Goal: Check status: Check status

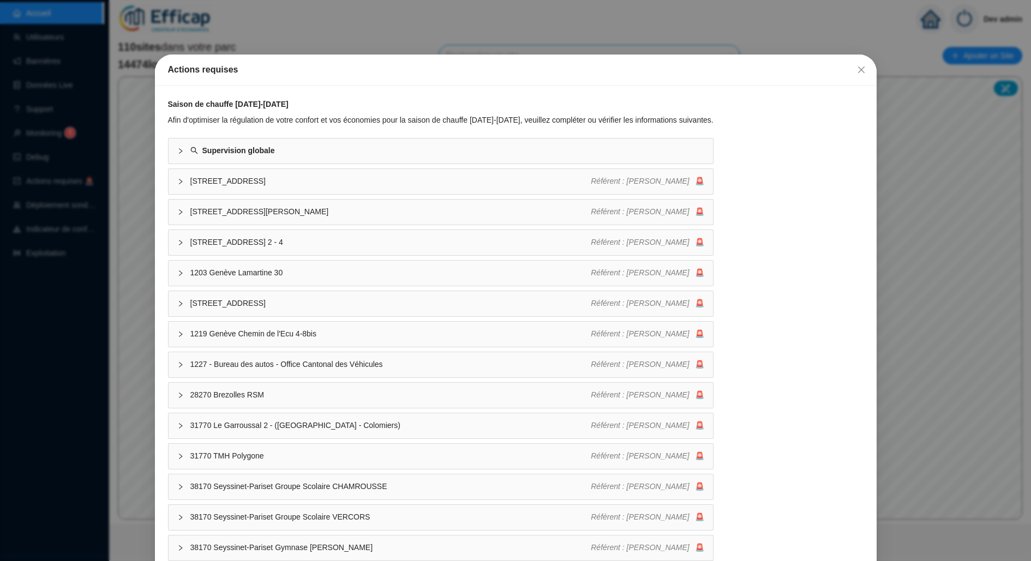
click at [94, 190] on div "Actions requises Saison de chauffe [DATE]-[DATE] Afin d'optimiser la régulation…" at bounding box center [515, 280] width 1031 height 561
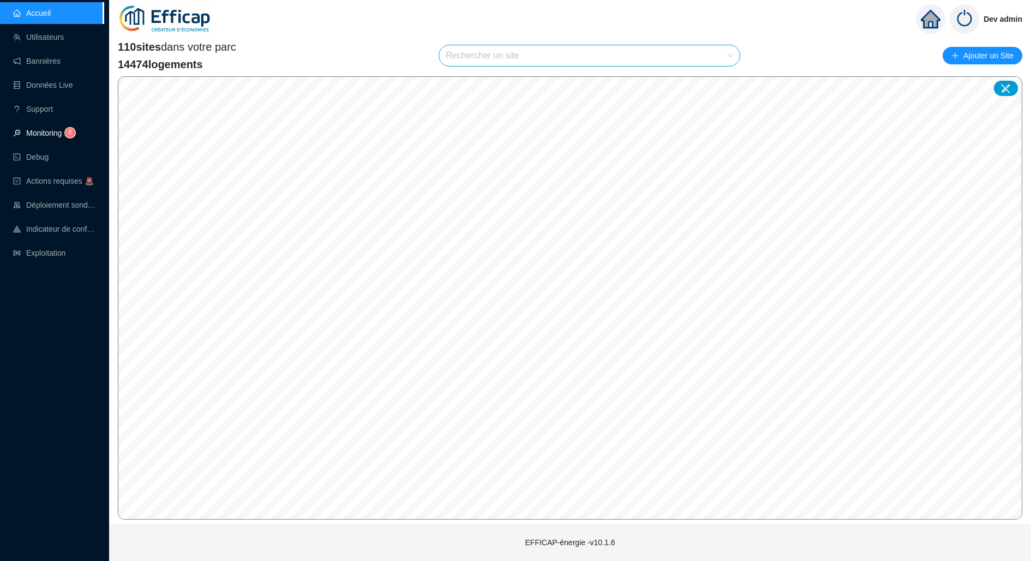
click at [65, 136] on span "6" at bounding box center [67, 133] width 10 height 9
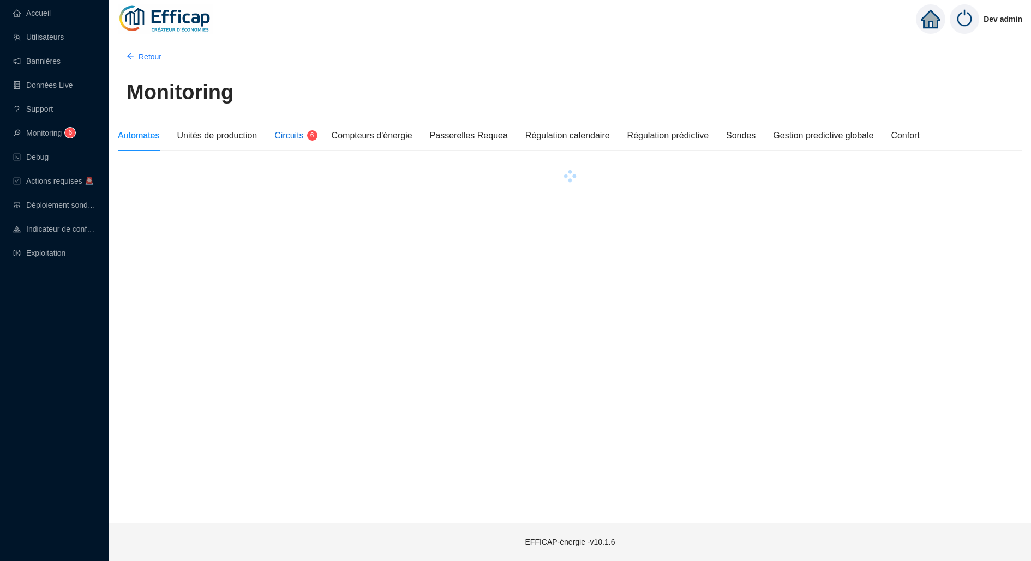
click at [290, 142] on div "Circuits 6" at bounding box center [293, 135] width 39 height 13
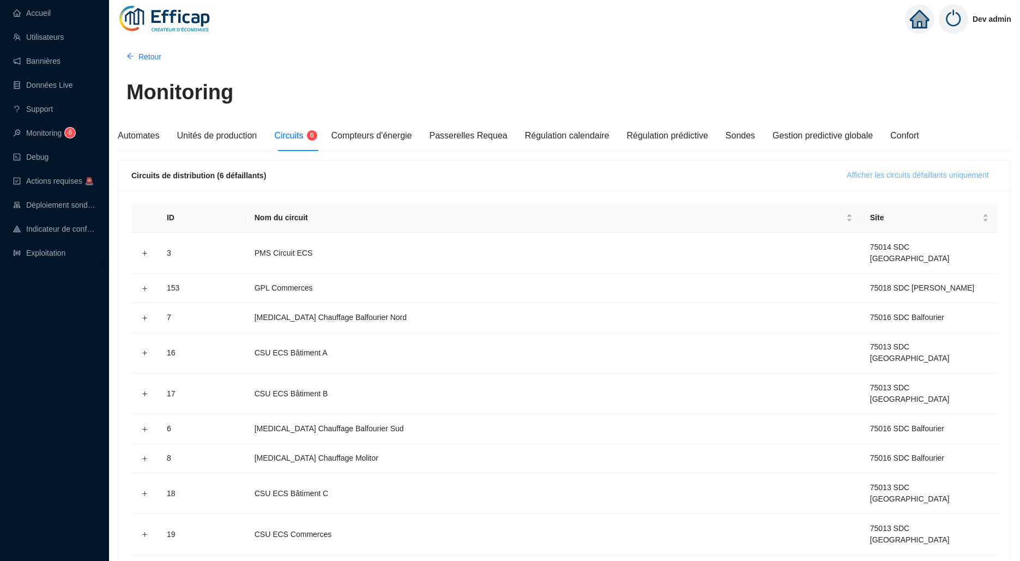
click at [962, 172] on span "Afficher les circuits défaillants uniquement" at bounding box center [918, 175] width 142 height 11
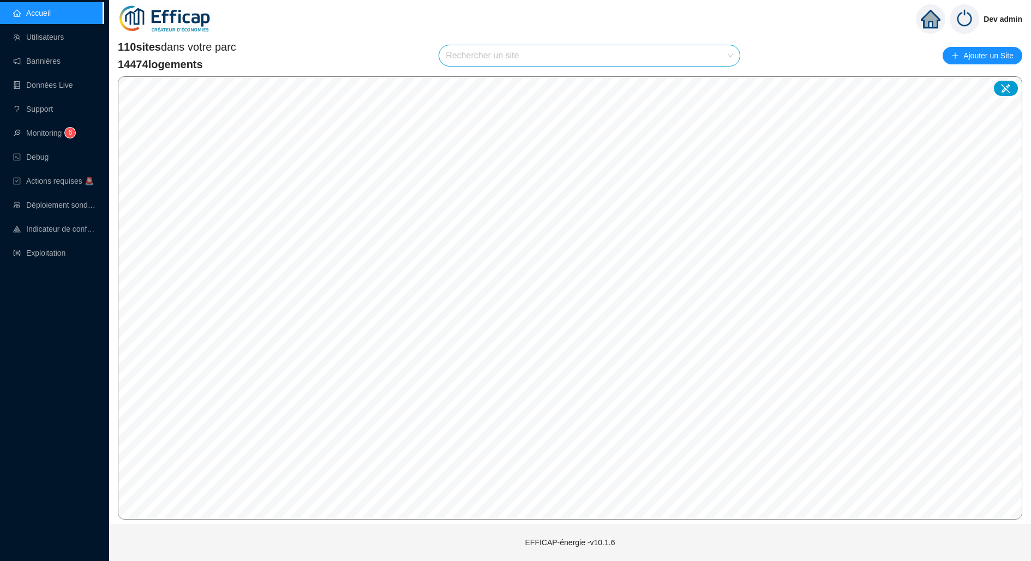
click at [510, 47] on input "search" at bounding box center [585, 55] width 278 height 21
type input "[PERSON_NAME]"
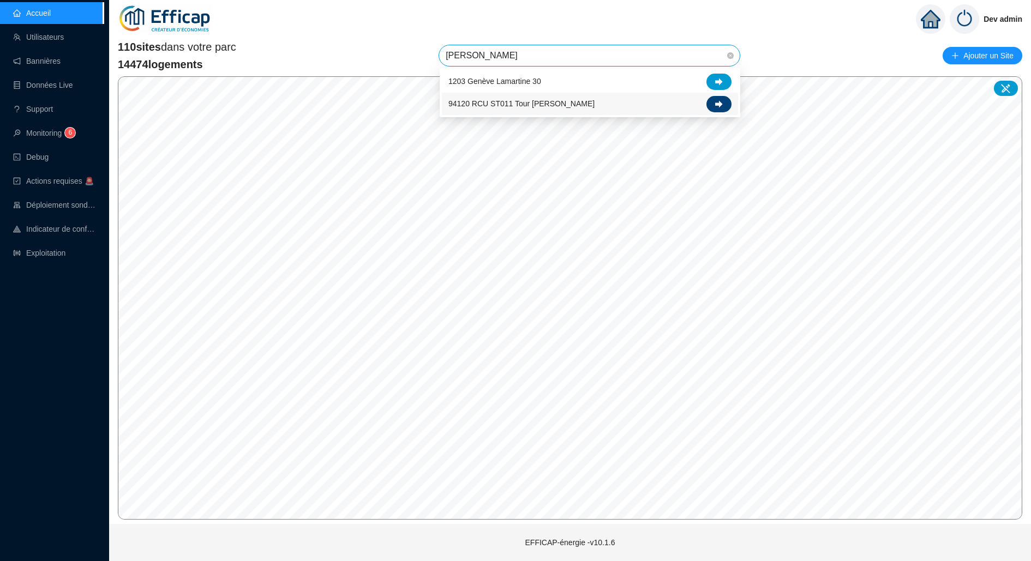
click at [726, 100] on div at bounding box center [718, 104] width 25 height 16
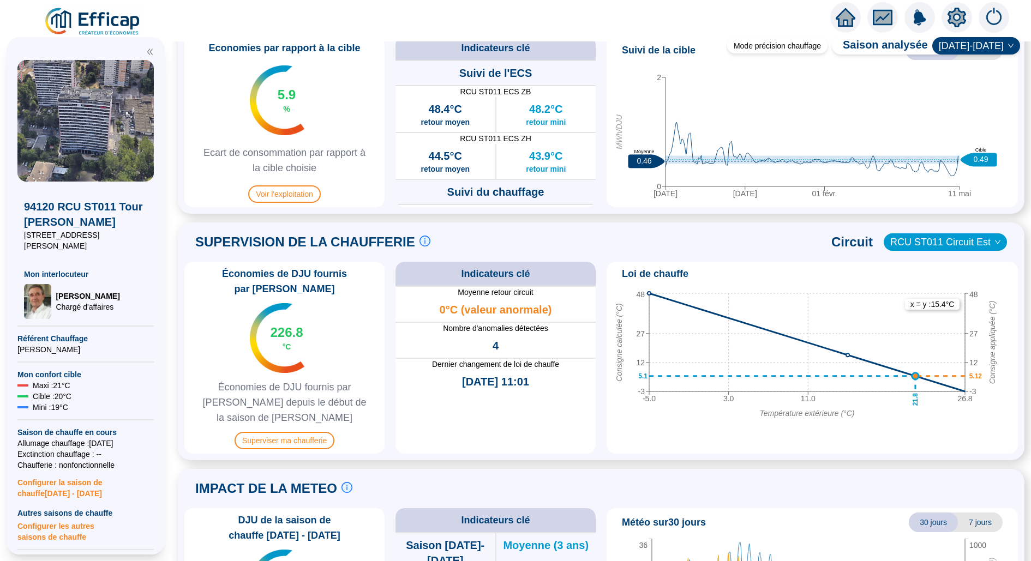
scroll to position [636, 0]
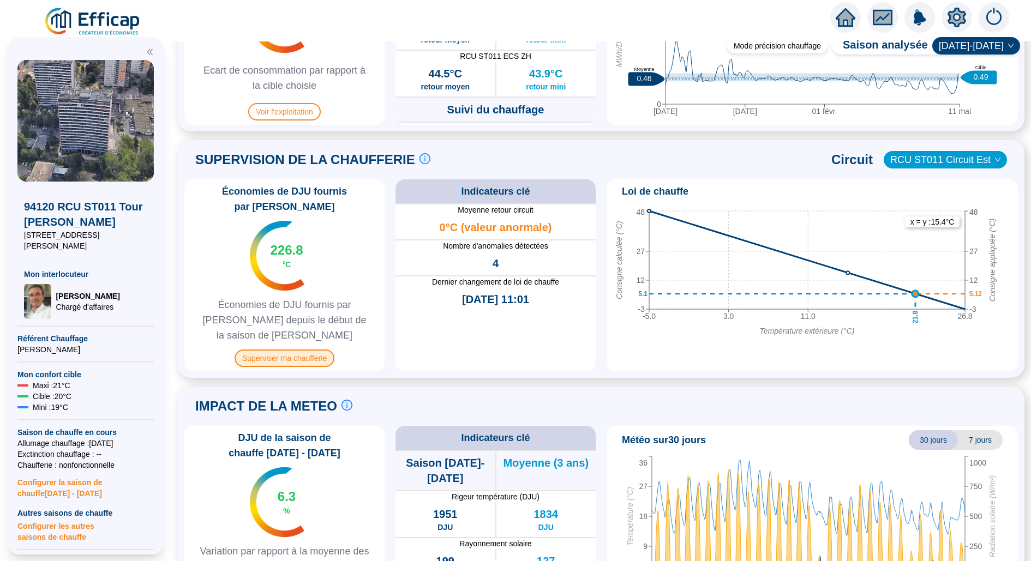
click at [274, 351] on span "Superviser ma chaufferie" at bounding box center [284, 358] width 100 height 17
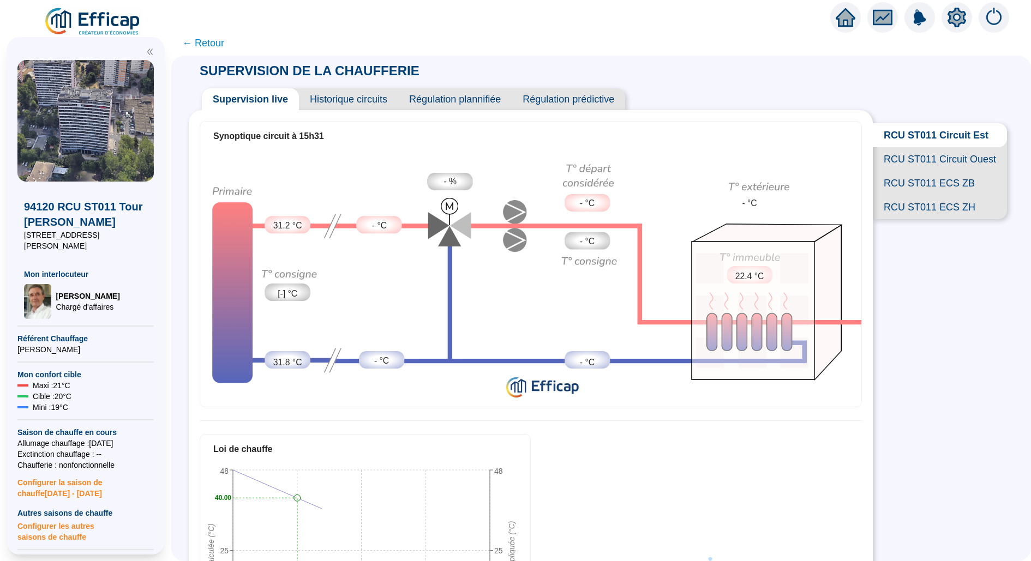
click at [348, 100] on span "Historique circuits" at bounding box center [348, 99] width 99 height 22
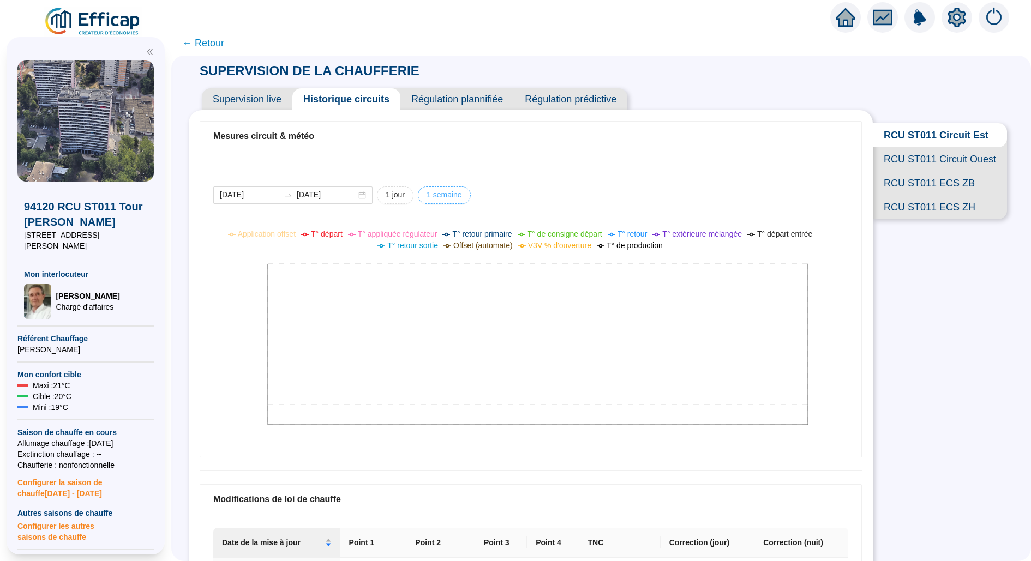
click at [405, 196] on span "1 semaine" at bounding box center [395, 194] width 19 height 11
click at [245, 199] on input "[DATE]" at bounding box center [249, 194] width 59 height 11
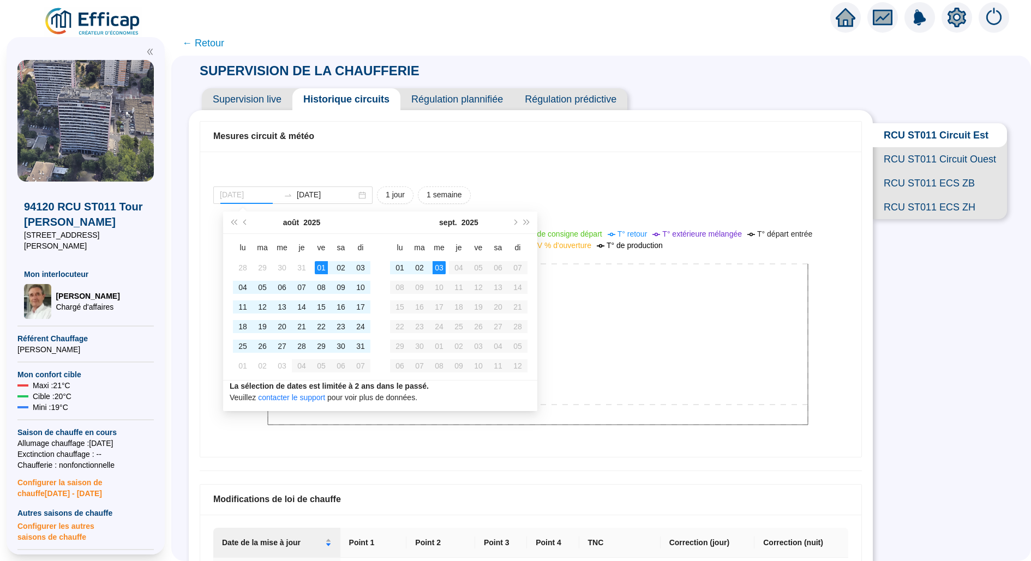
click at [328, 262] on td "01" at bounding box center [321, 268] width 20 height 20
click at [488, 149] on div "Mesures circuit & météo" at bounding box center [530, 137] width 661 height 31
type input "[DATE]"
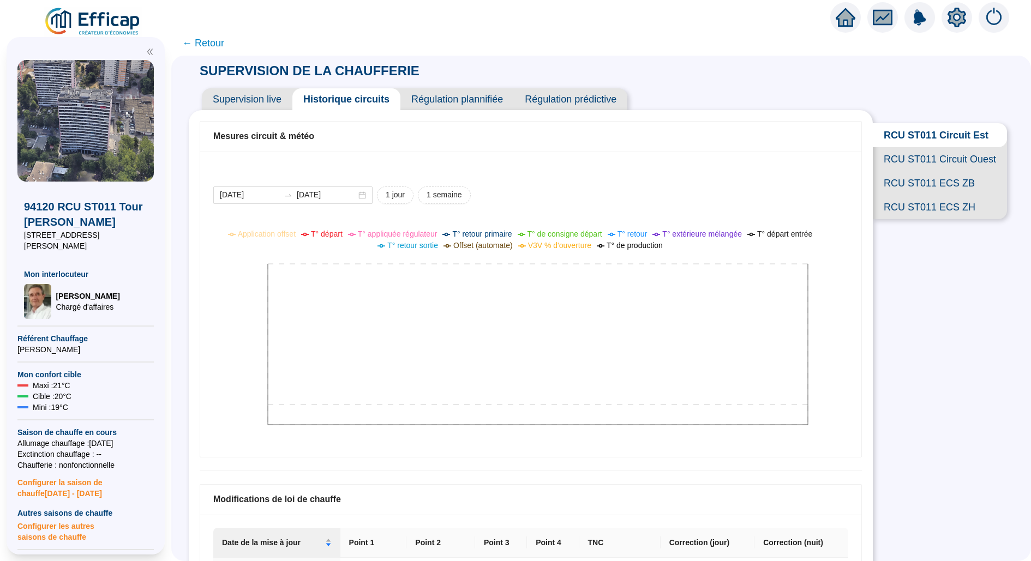
click at [260, 103] on span "Supervision live" at bounding box center [247, 99] width 91 height 22
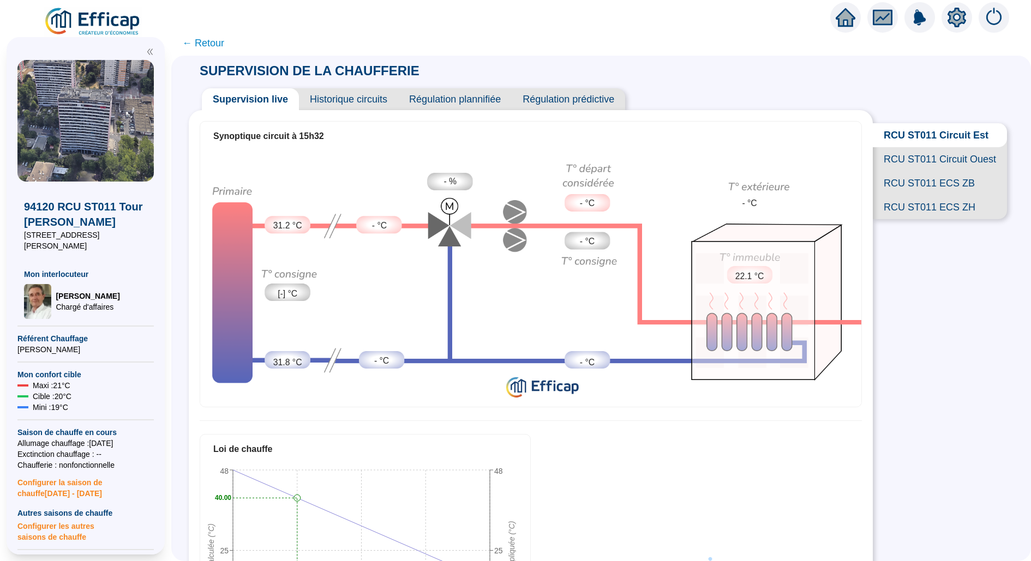
click at [957, 16] on icon "setting" at bounding box center [957, 18] width 20 height 20
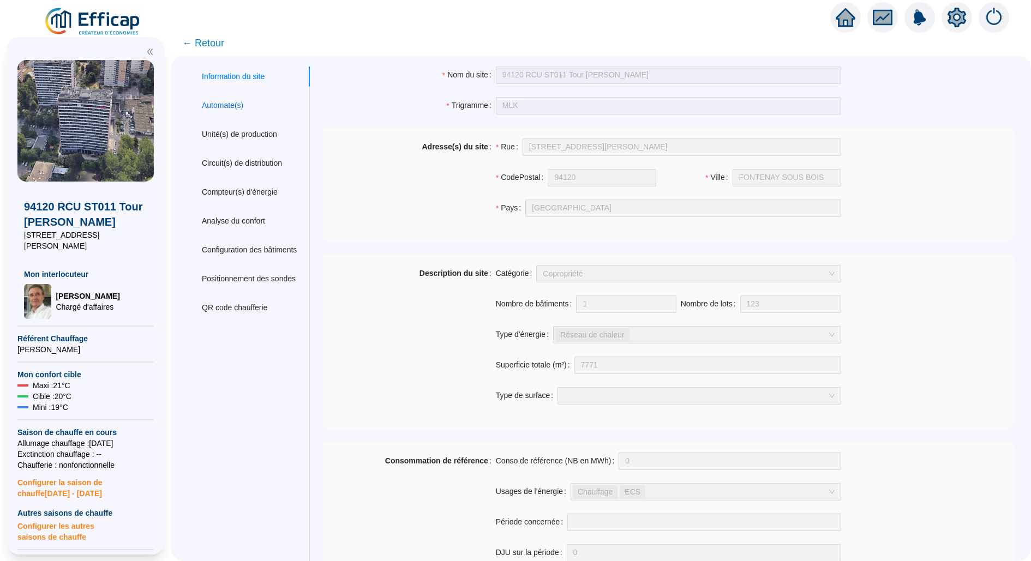
click at [242, 104] on div "Automate(s)" at bounding box center [222, 105] width 41 height 11
